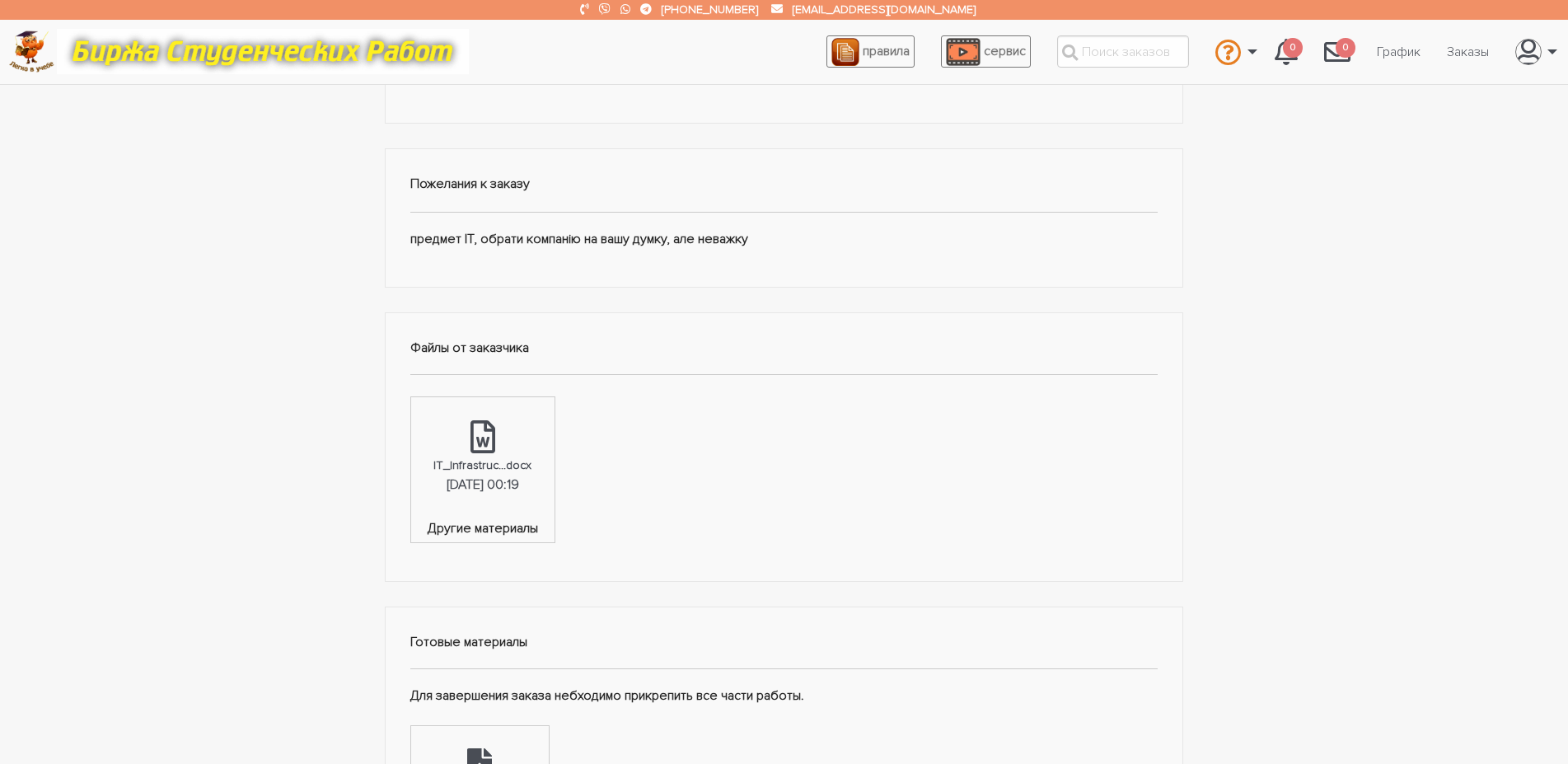
click at [269, 492] on div "Другое: Проаналізувати та описати ІТ-інфраструктуру певної компанії. Зокрема, н…" at bounding box center [784, 525] width 1568 height 1349
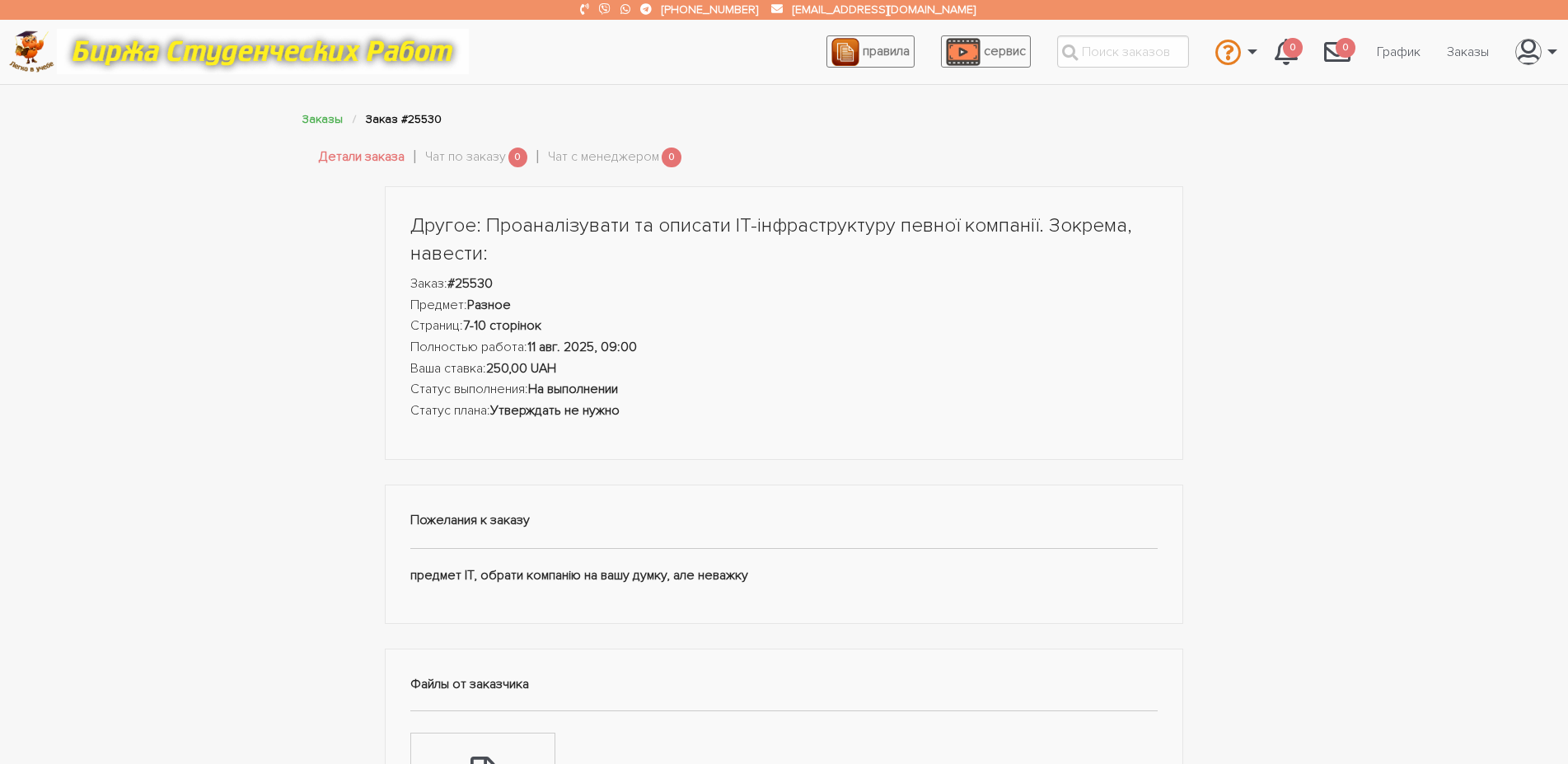
scroll to position [673, 0]
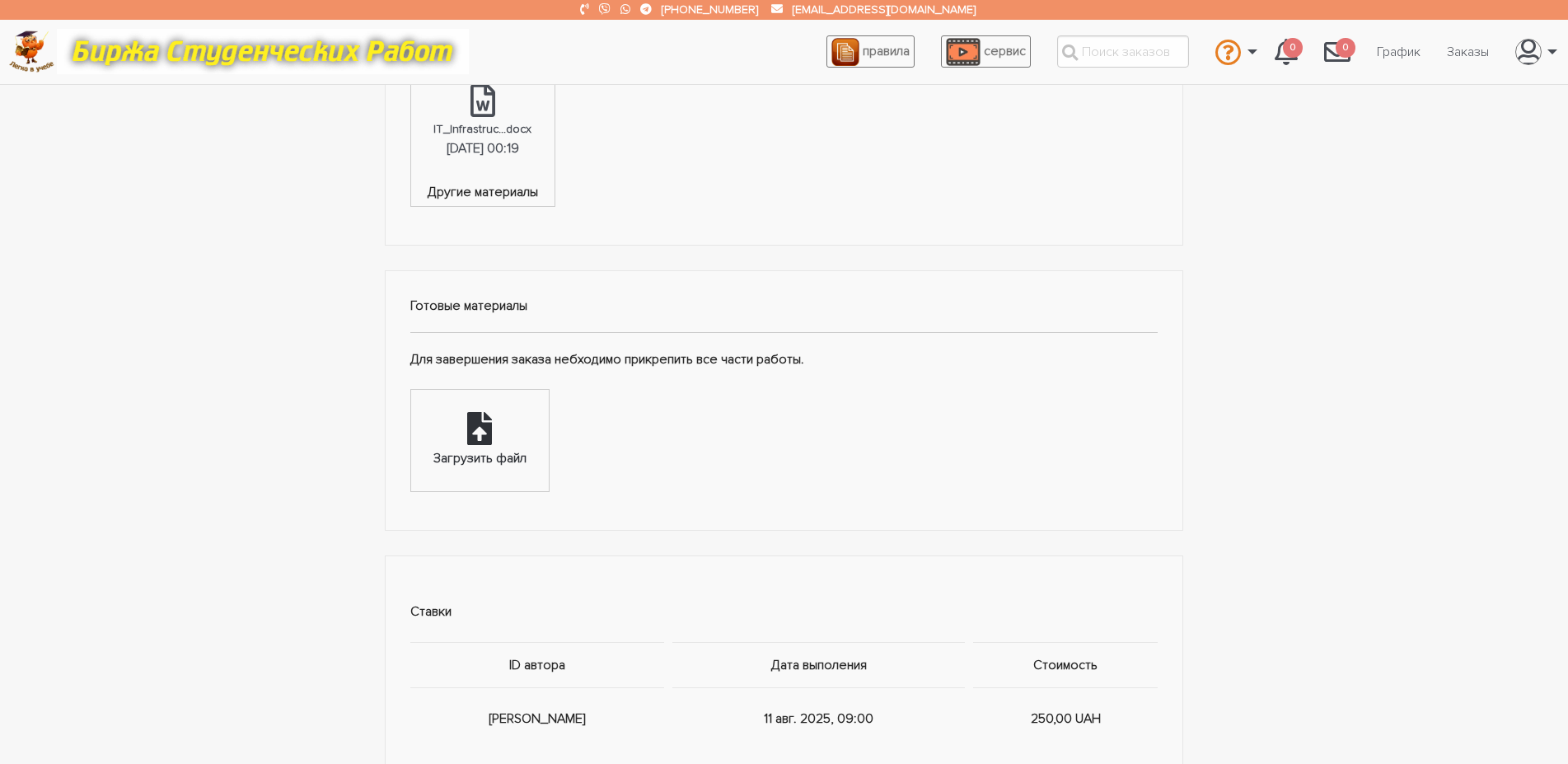
click at [453, 439] on div "Загрузить файл" at bounding box center [480, 441] width 138 height 103
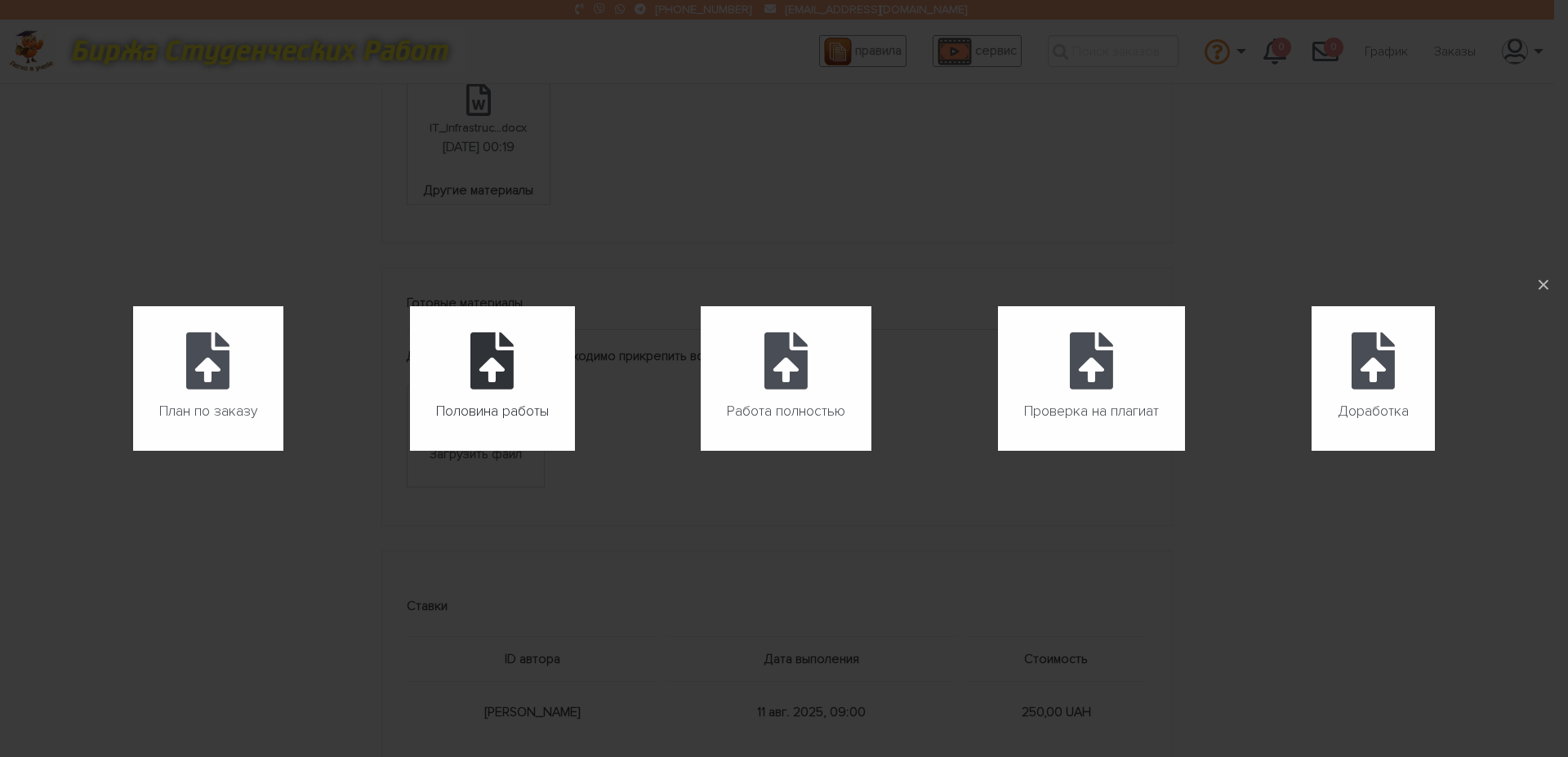
click at [510, 375] on icon at bounding box center [492, 362] width 43 height 57
click at [411, 451] on input "Половина работы" at bounding box center [410, 451] width 1 height 1
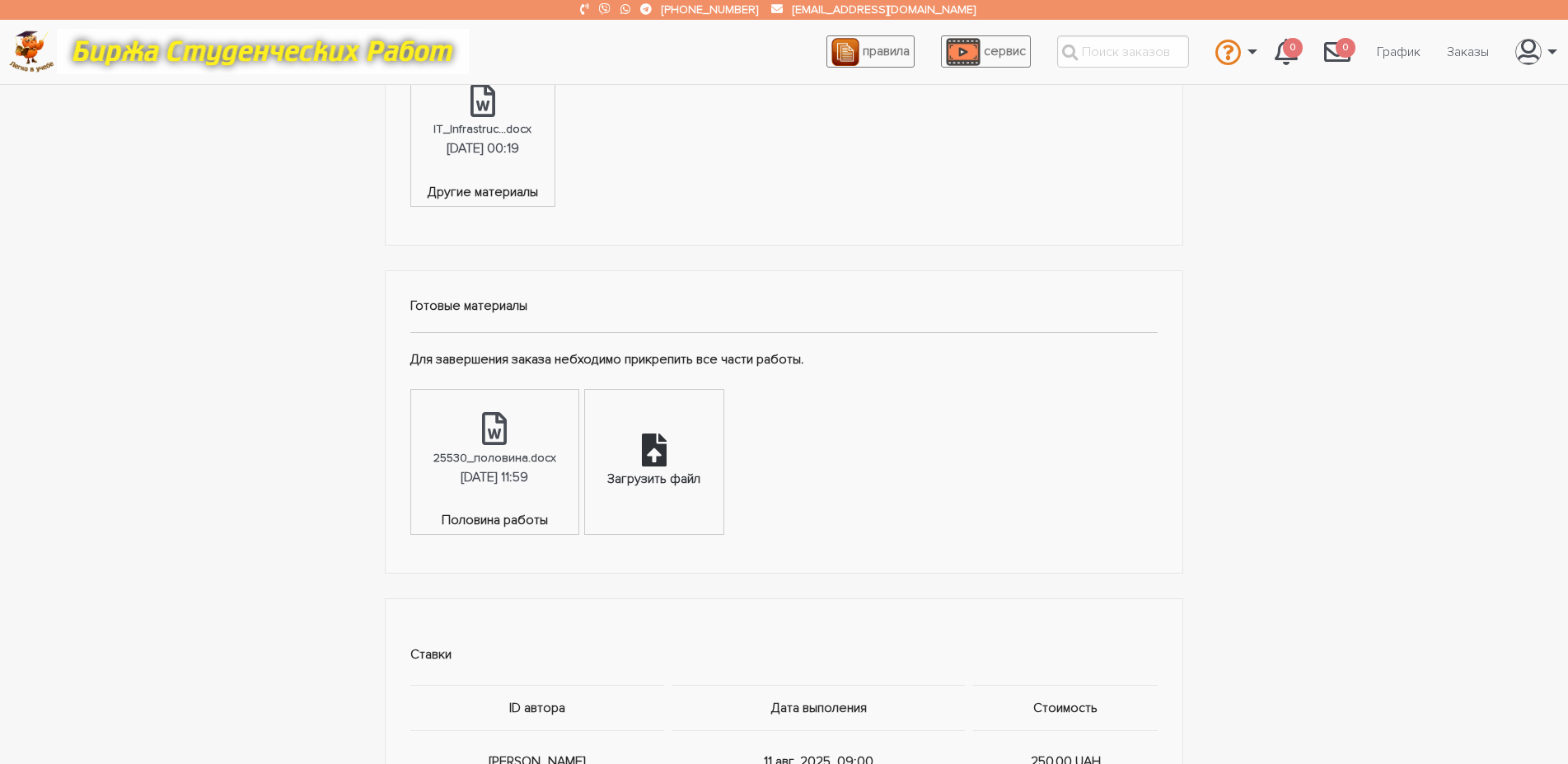
click at [641, 461] on div "Загрузить файл" at bounding box center [653, 462] width 138 height 144
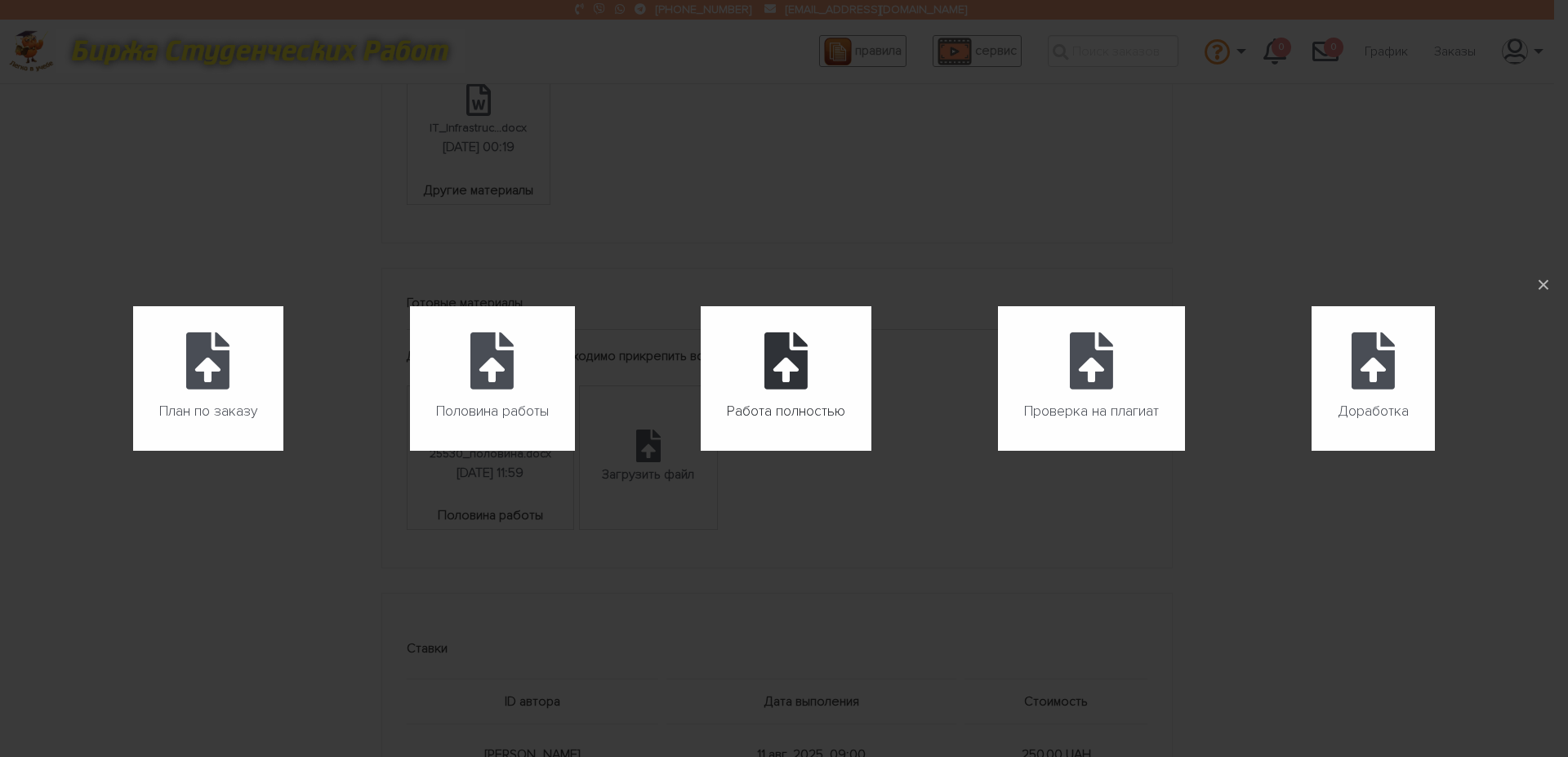
click at [772, 409] on span "Работа полностью" at bounding box center [786, 412] width 118 height 26
click at [701, 451] on input "Работа полностью" at bounding box center [701, 451] width 1 height 1
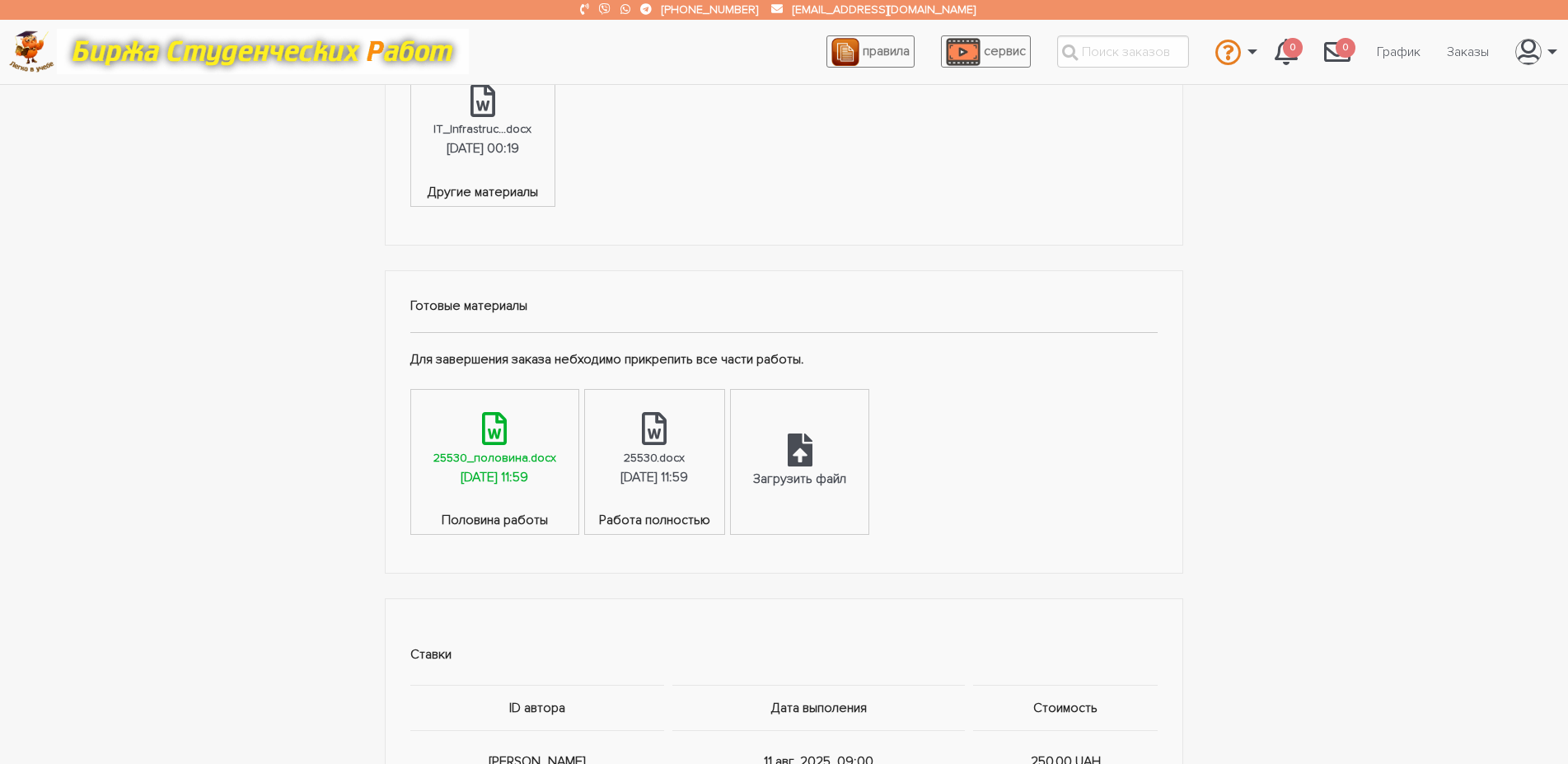
click at [543, 454] on div "25530_половина.docx" at bounding box center [495, 458] width 123 height 19
click at [685, 449] on div "25530.docx" at bounding box center [654, 458] width 61 height 19
click at [813, 439] on icon at bounding box center [800, 450] width 25 height 33
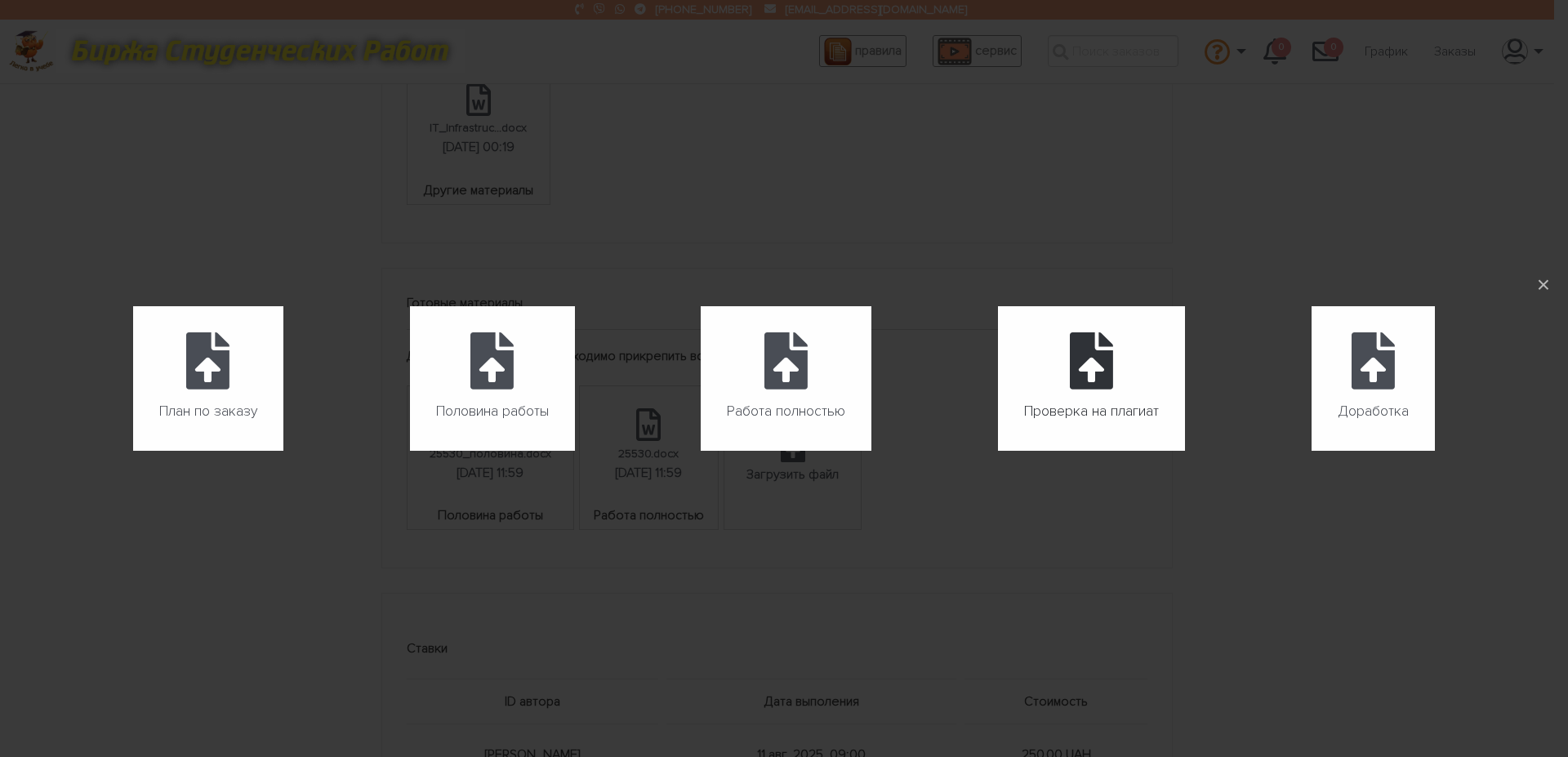
click at [1076, 400] on span "Проверка на плагиат" at bounding box center [1092, 412] width 135 height 26
click at [999, 451] on input "Проверка на плагиат" at bounding box center [998, 451] width 1 height 1
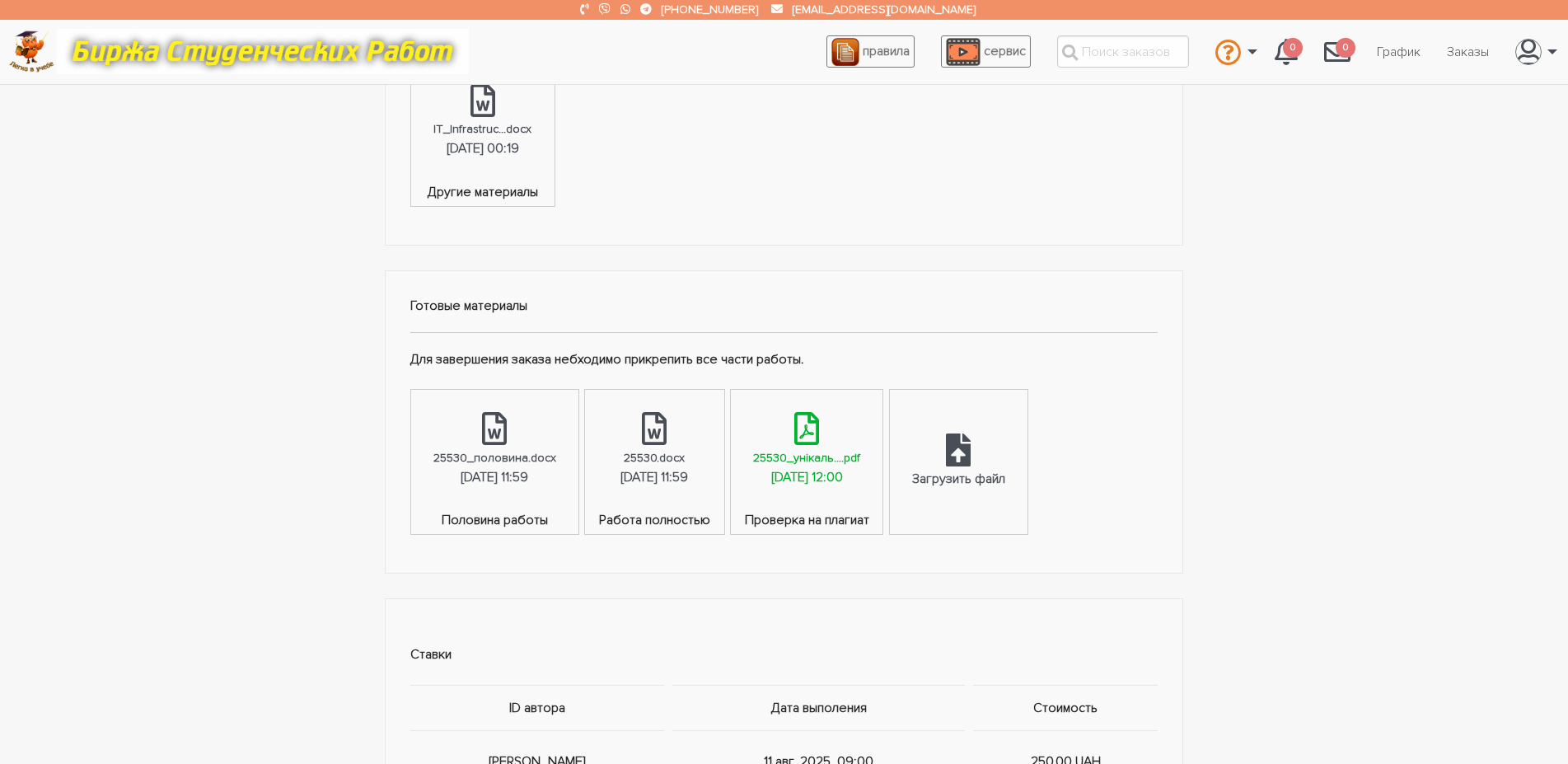
click at [843, 446] on link "25530_унікаль....pdf 10.08.2025, 12:00" at bounding box center [807, 451] width 152 height 121
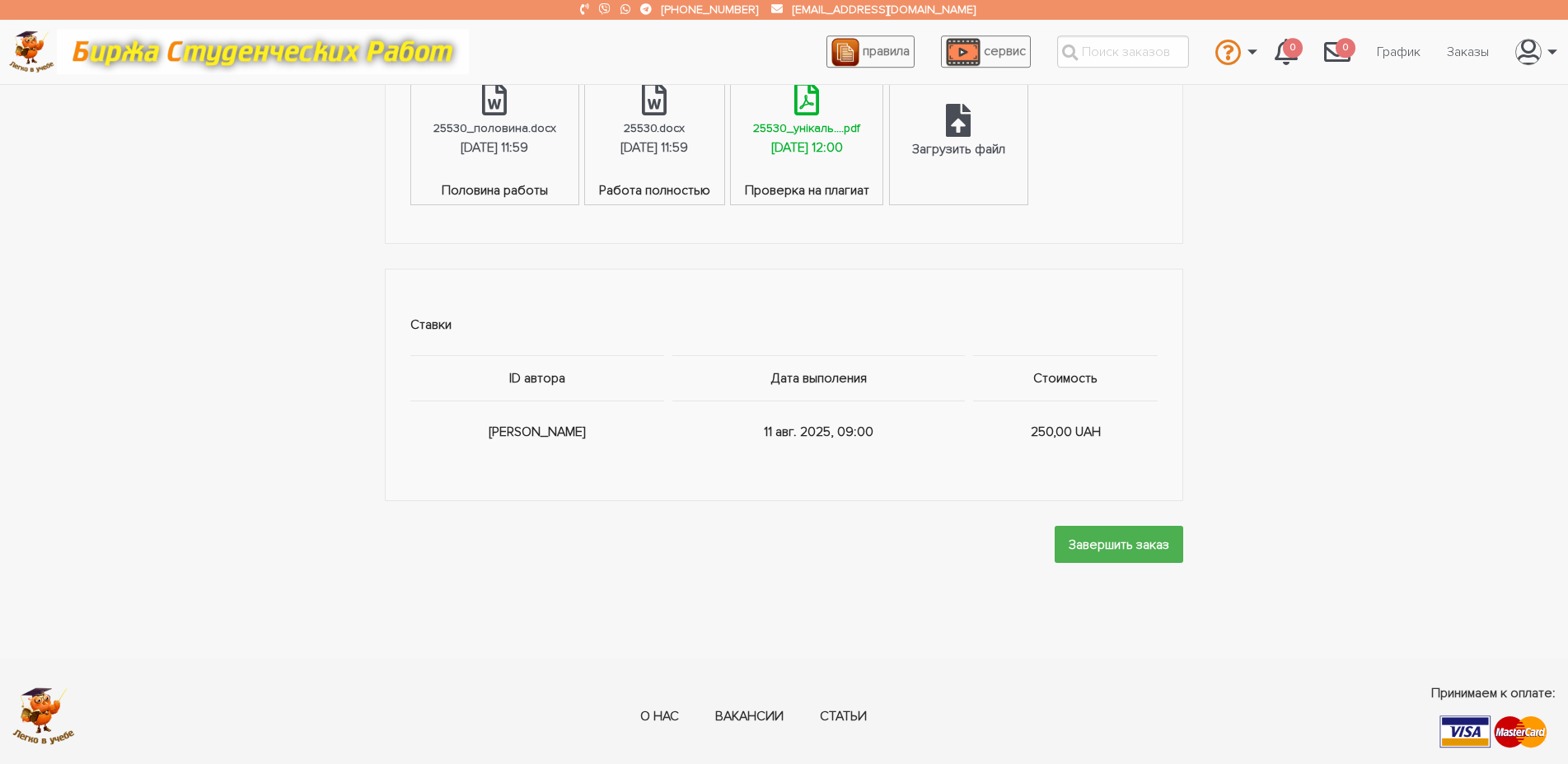
scroll to position [1111, 0]
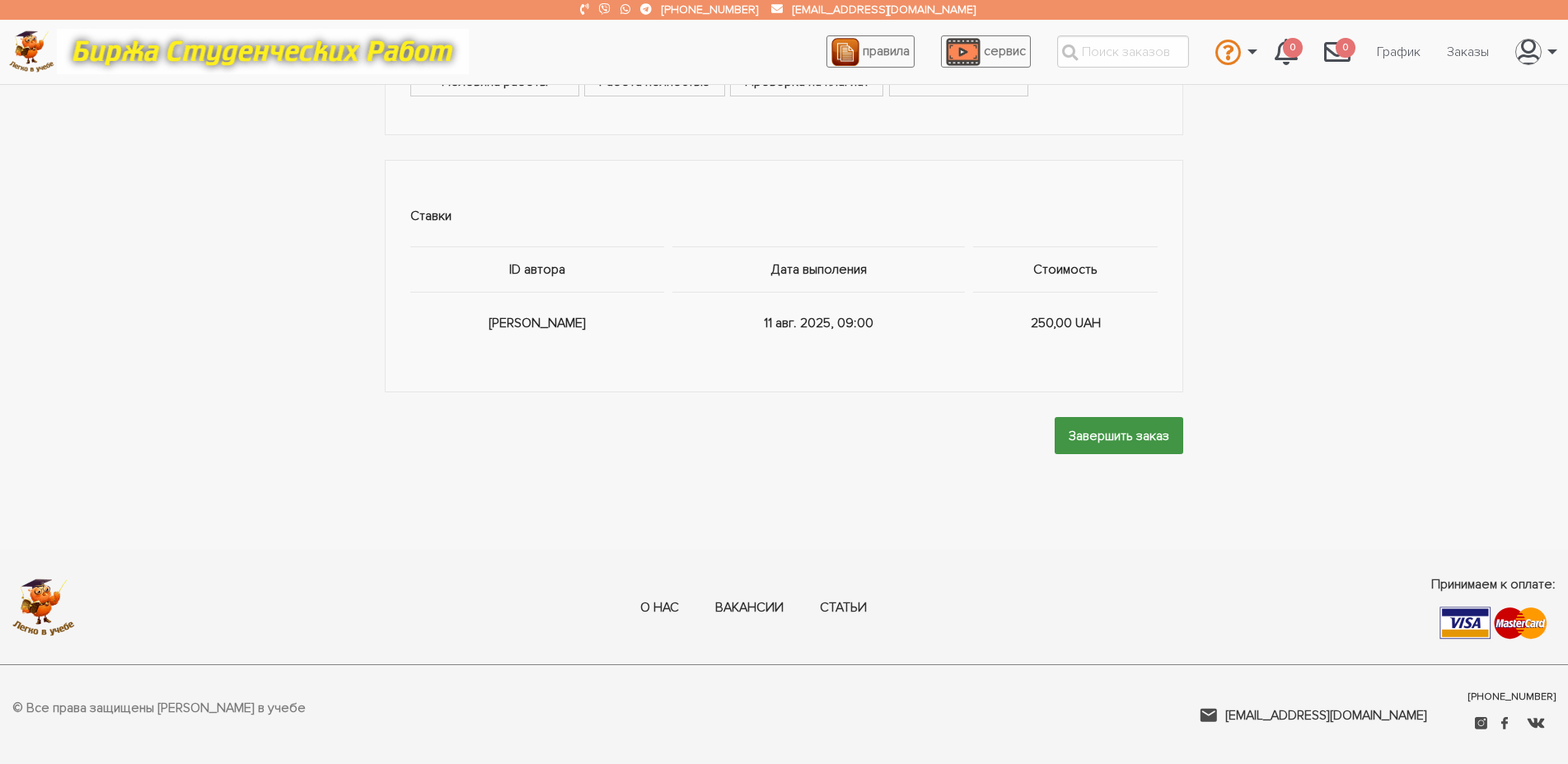
click at [1064, 428] on input "Завершить заказ" at bounding box center [1119, 436] width 129 height 37
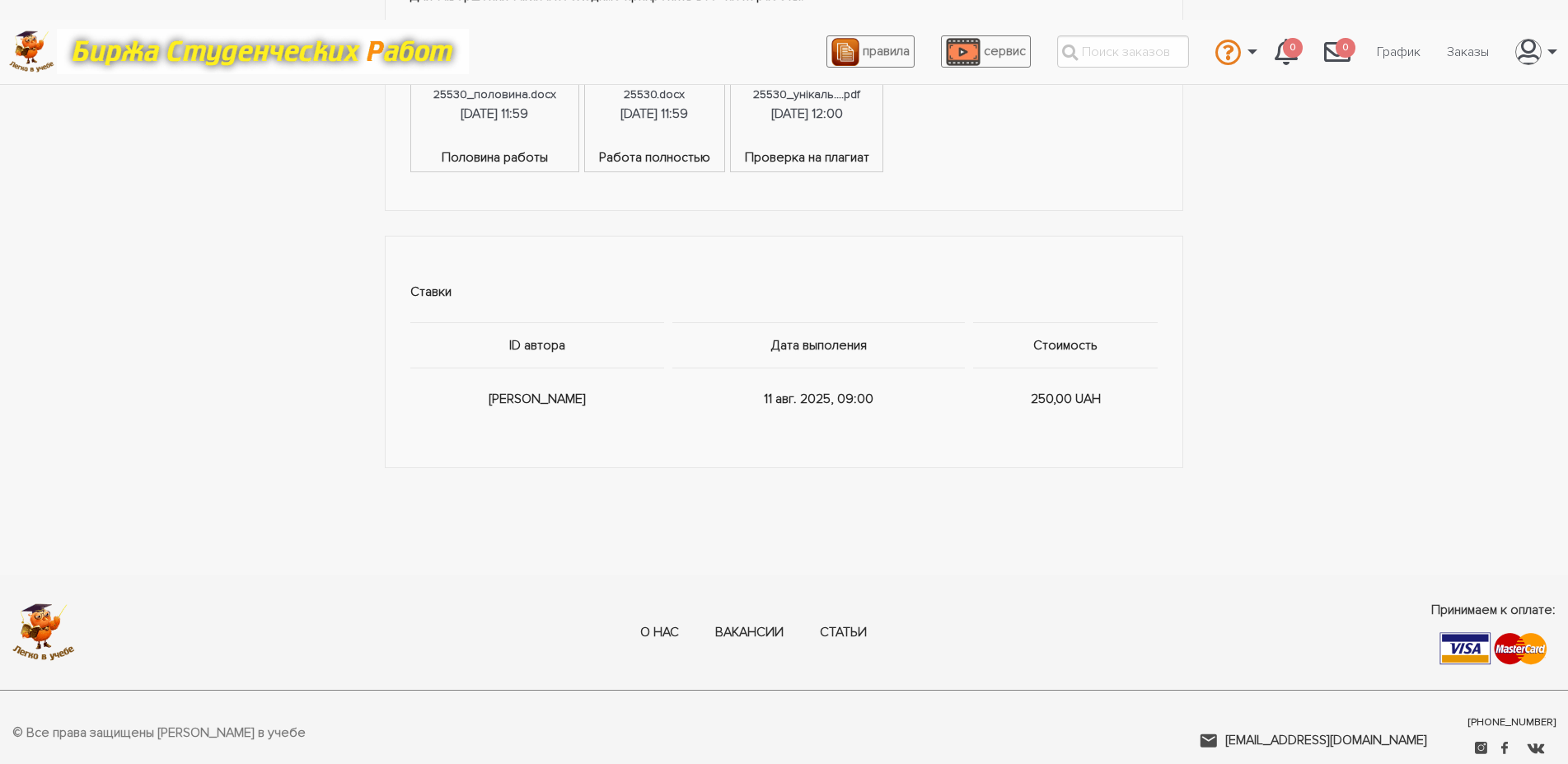
scroll to position [0, 0]
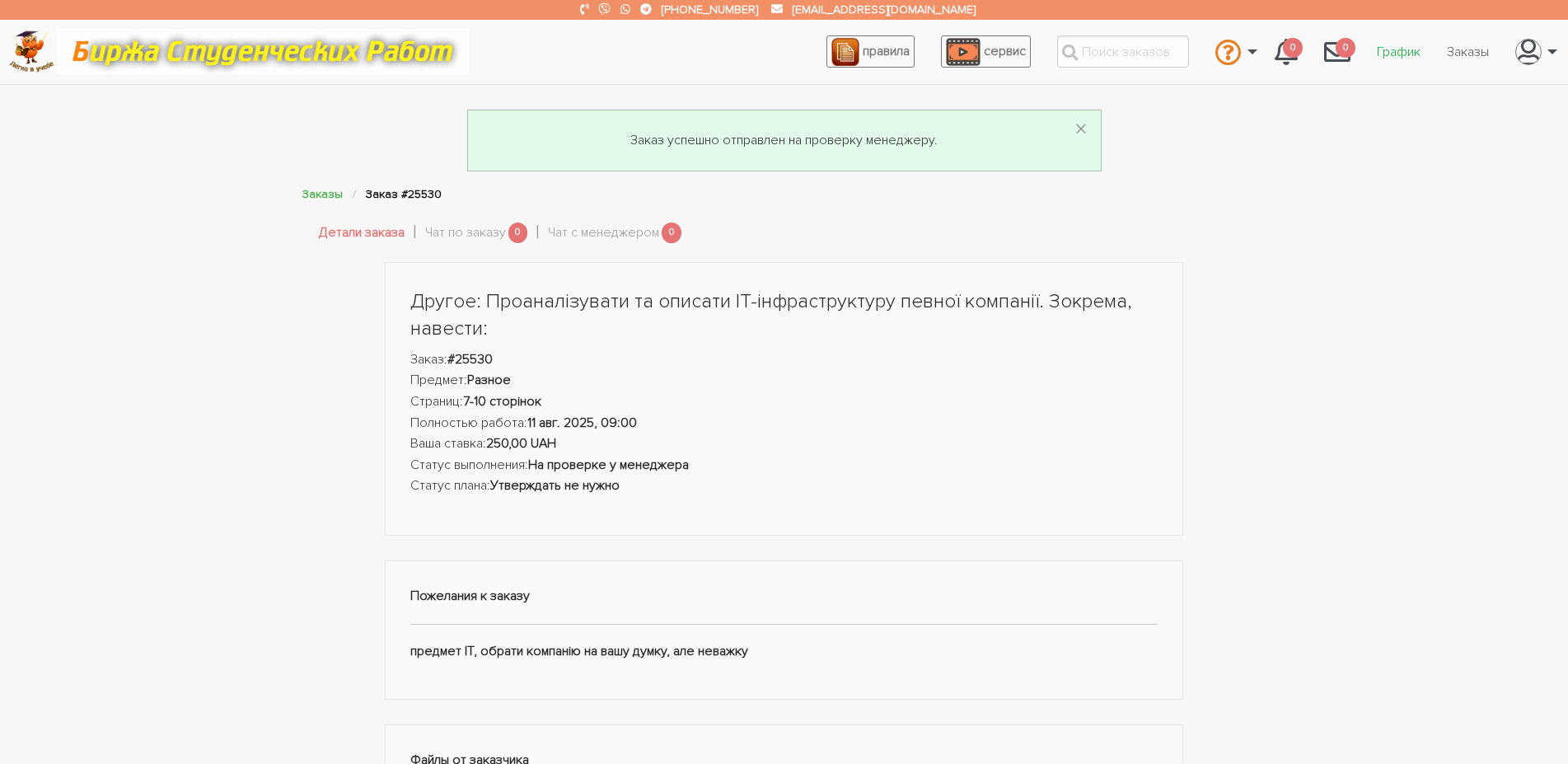
click at [1399, 61] on link "График" at bounding box center [1399, 52] width 70 height 32
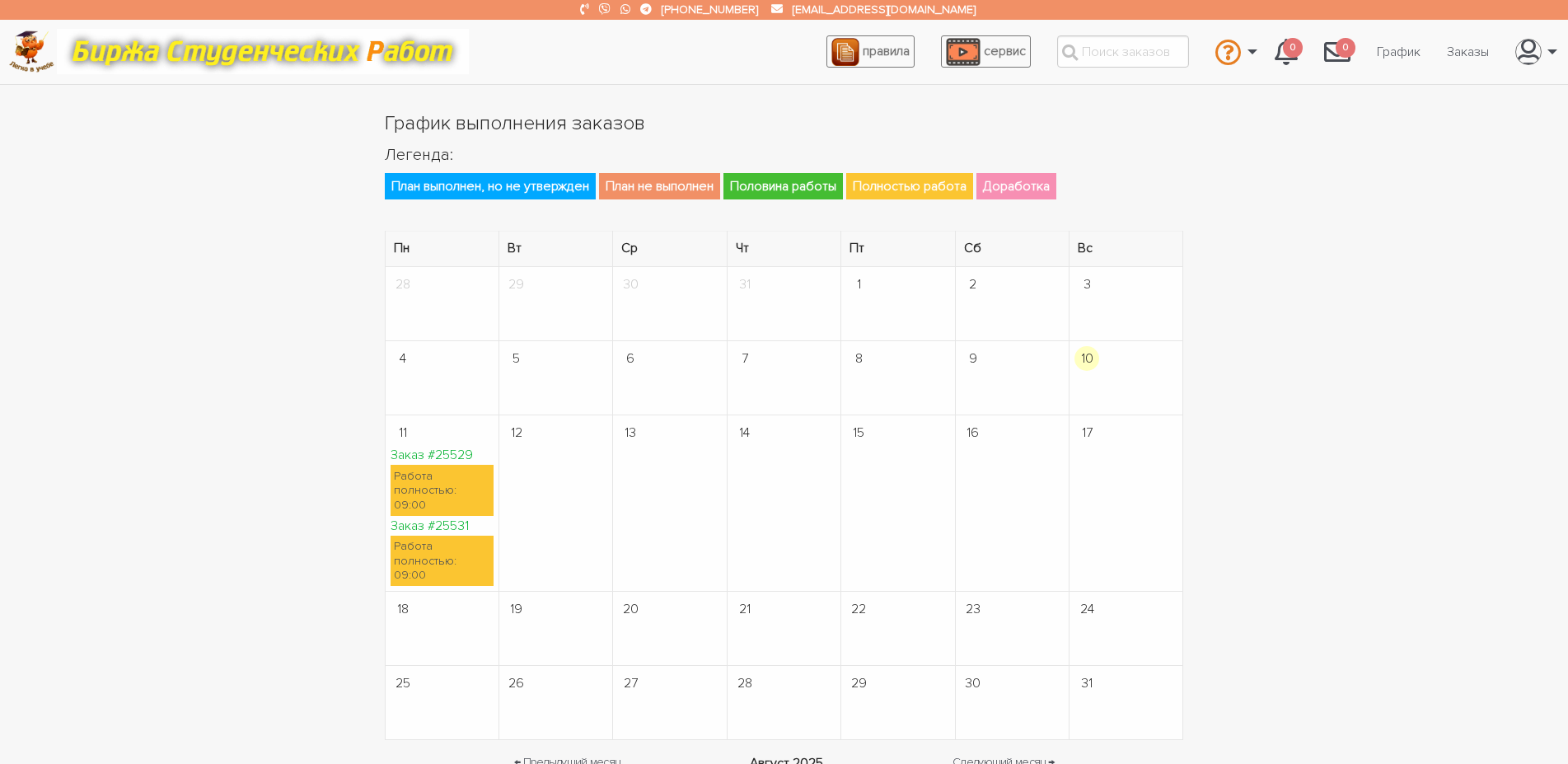
click at [456, 455] on link "Заказ #25529" at bounding box center [431, 454] width 82 height 17
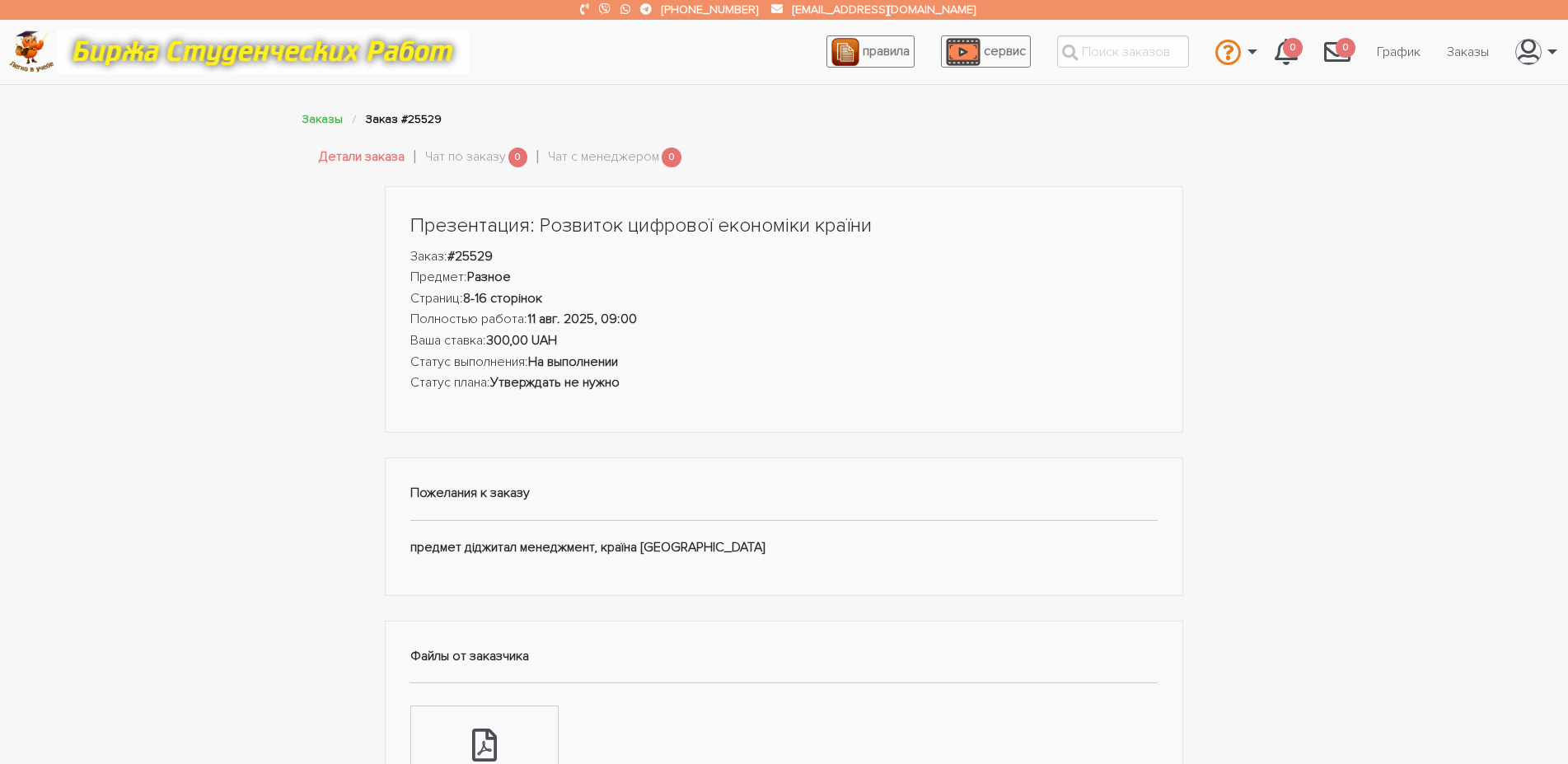
drag, startPoint x: 403, startPoint y: 221, endPoint x: 798, endPoint y: 545, distance: 510.9
click at [798, 545] on div "Презентация: Розвиток цифрової економіки країни Заказ: #25529 Предмет: Разное С…" at bounding box center [785, 693] width 824 height 1015
click at [574, 370] on strong "На выполнении" at bounding box center [573, 361] width 89 height 17
drag, startPoint x: 412, startPoint y: 221, endPoint x: 822, endPoint y: 582, distance: 546.3
click at [822, 582] on div "Презентация: Розвиток цифрової економіки країни Заказ: #25529 Предмет: Разное С…" at bounding box center [785, 693] width 824 height 1015
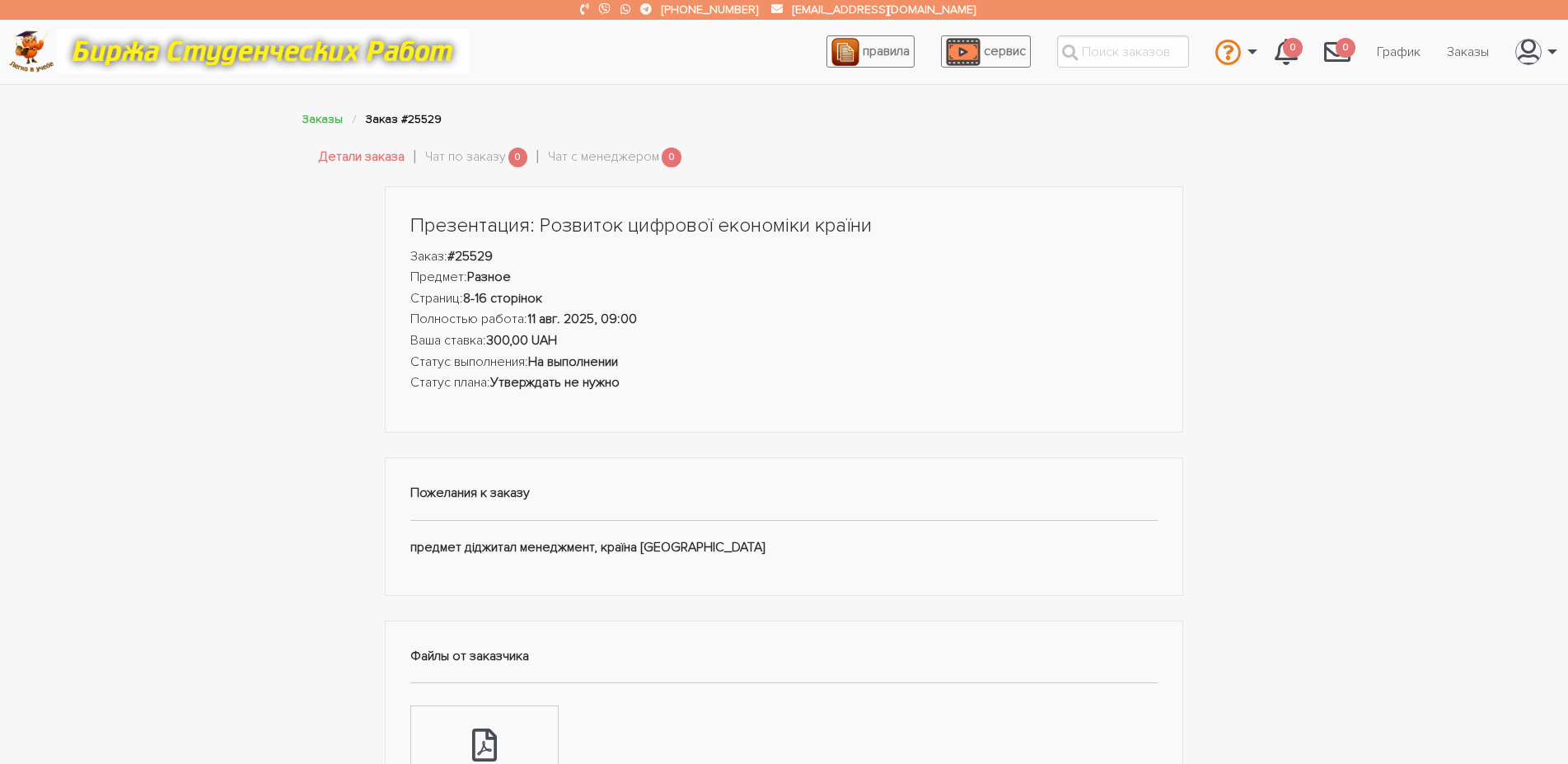
copy div "Презентация: Розвиток цифрової економіки країни Заказ: #25529 Предмет: Разное С…"
click at [837, 473] on div "Пожелания к заказу предмет діджитал менеджмент, країна [GEOGRAPHIC_DATA]" at bounding box center [785, 527] width 800 height 139
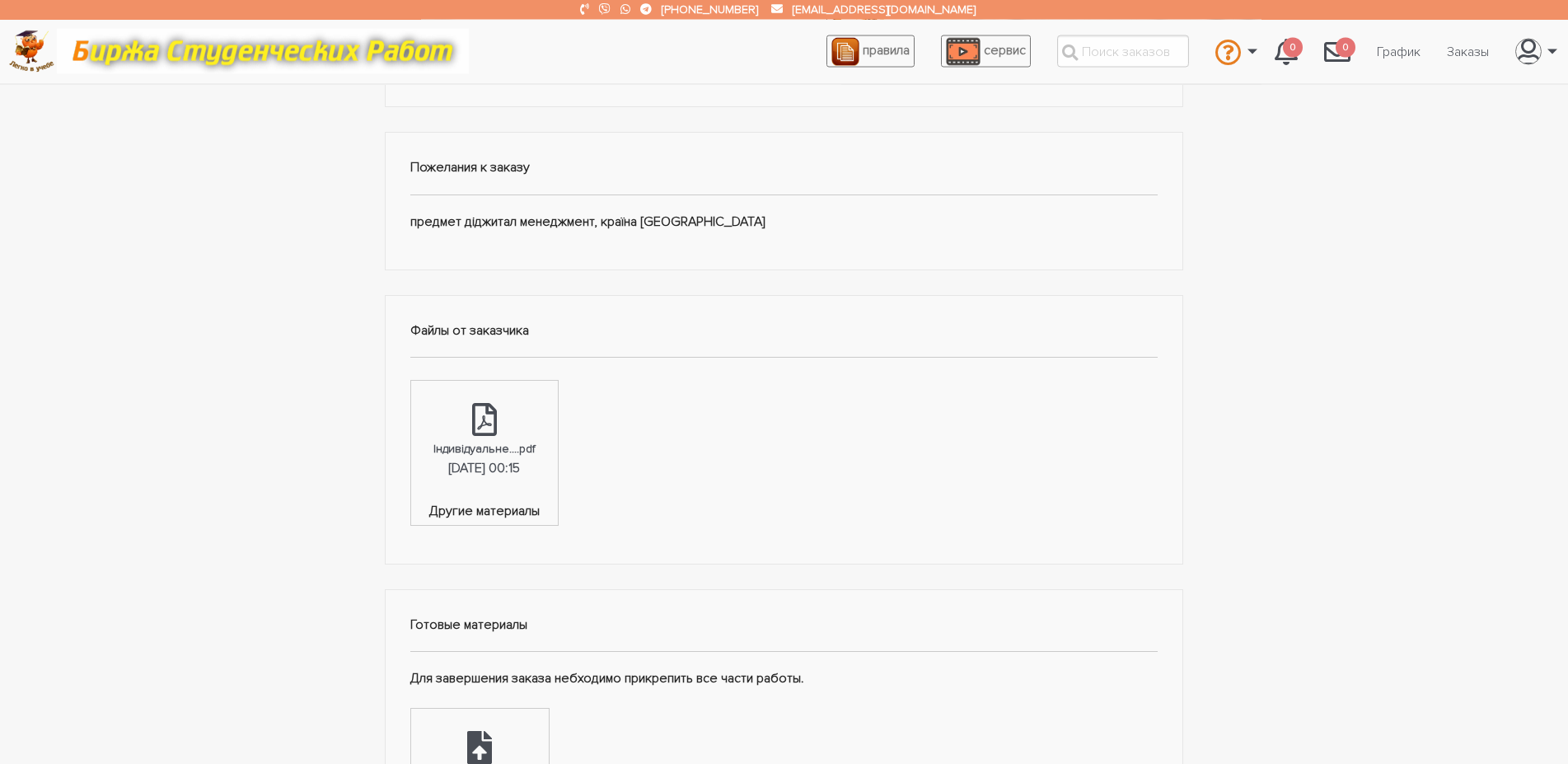
scroll to position [336, 0]
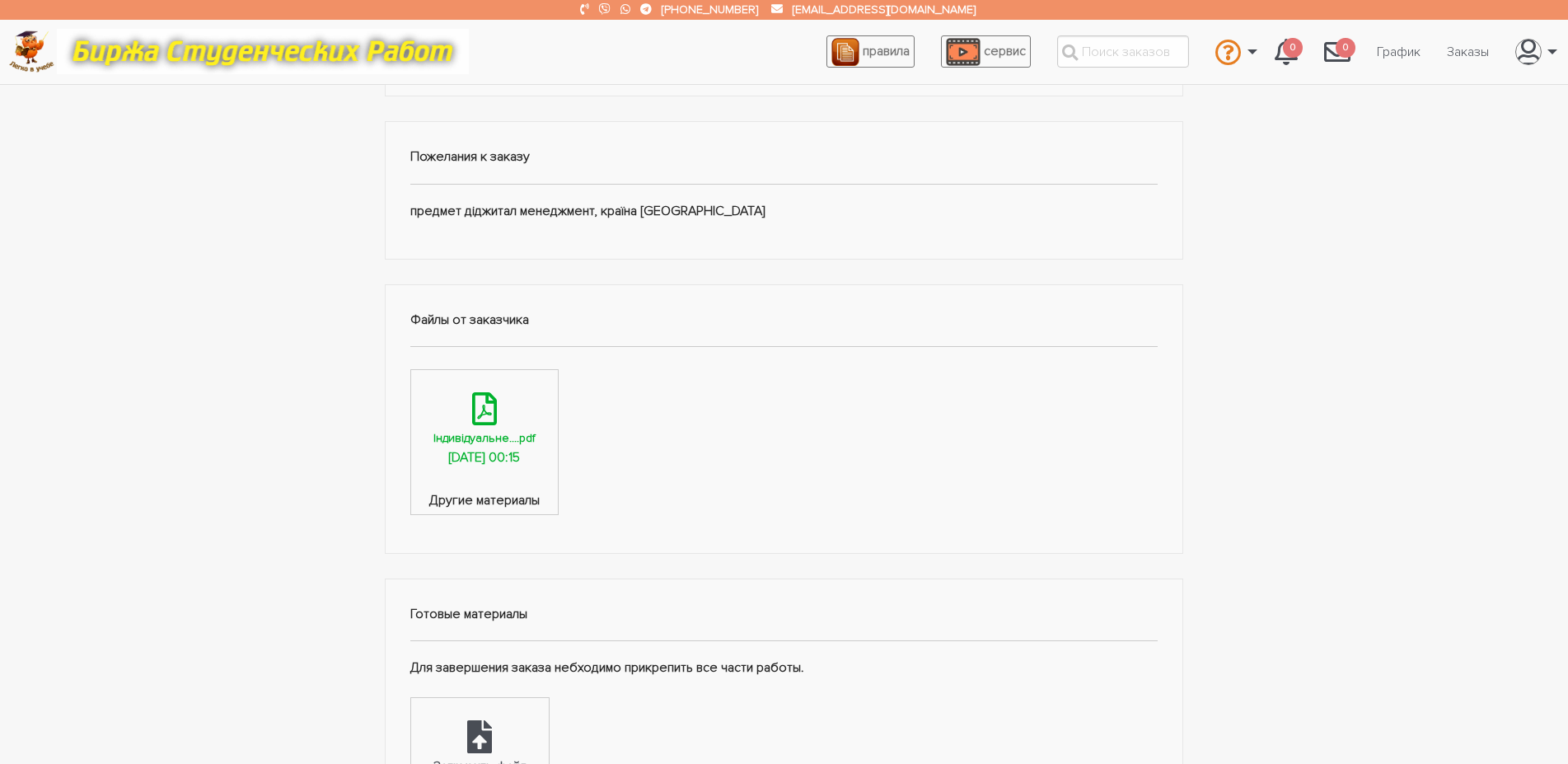
click at [558, 451] on link "Індивідуальне....pdf [DATE] 00:15" at bounding box center [484, 431] width 146 height 121
drag, startPoint x: 661, startPoint y: 210, endPoint x: 711, endPoint y: 211, distance: 50.0
click at [718, 211] on div "Пожелания к заказу предмет діджитал менеджмент, країна [GEOGRAPHIC_DATA]" at bounding box center [785, 190] width 800 height 139
copy div "Швейцарі"
